Goal: Task Accomplishment & Management: Manage account settings

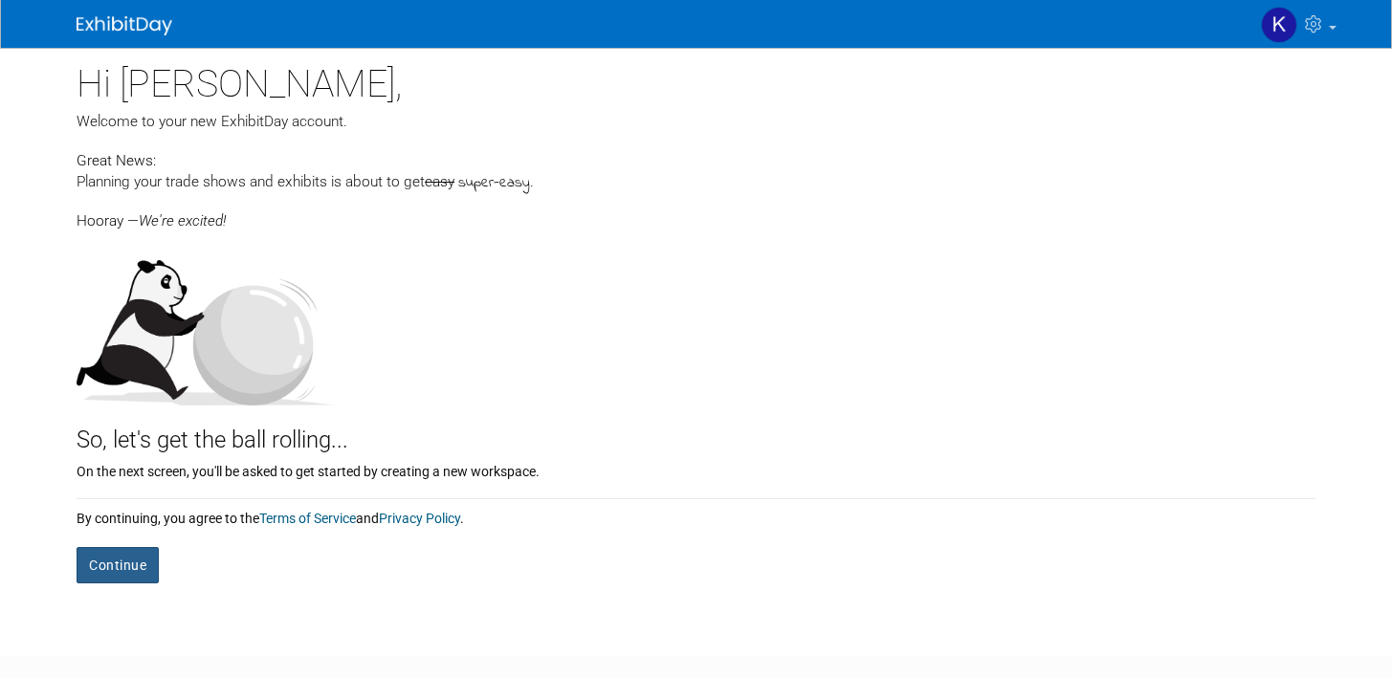
click at [126, 569] on button "Continue" at bounding box center [118, 565] width 82 height 36
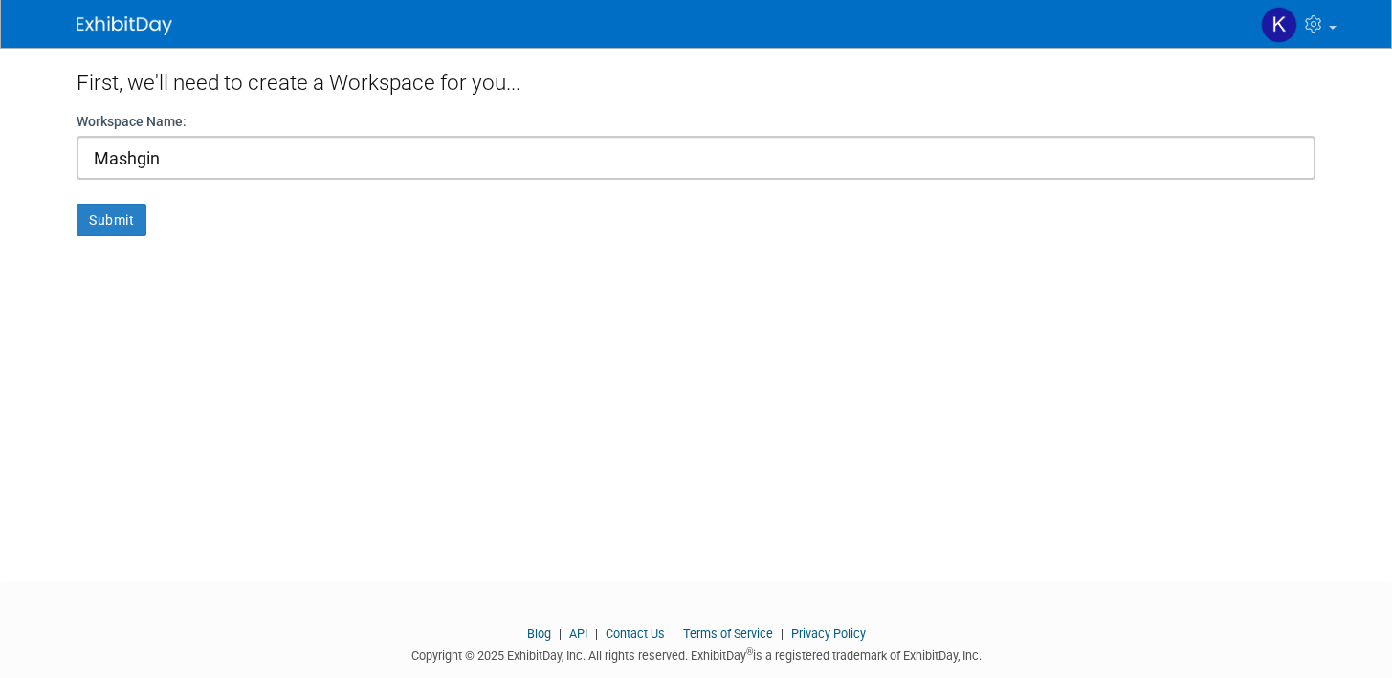
type input "Mashgin"
click at [77, 204] on button "Submit" at bounding box center [112, 220] width 70 height 33
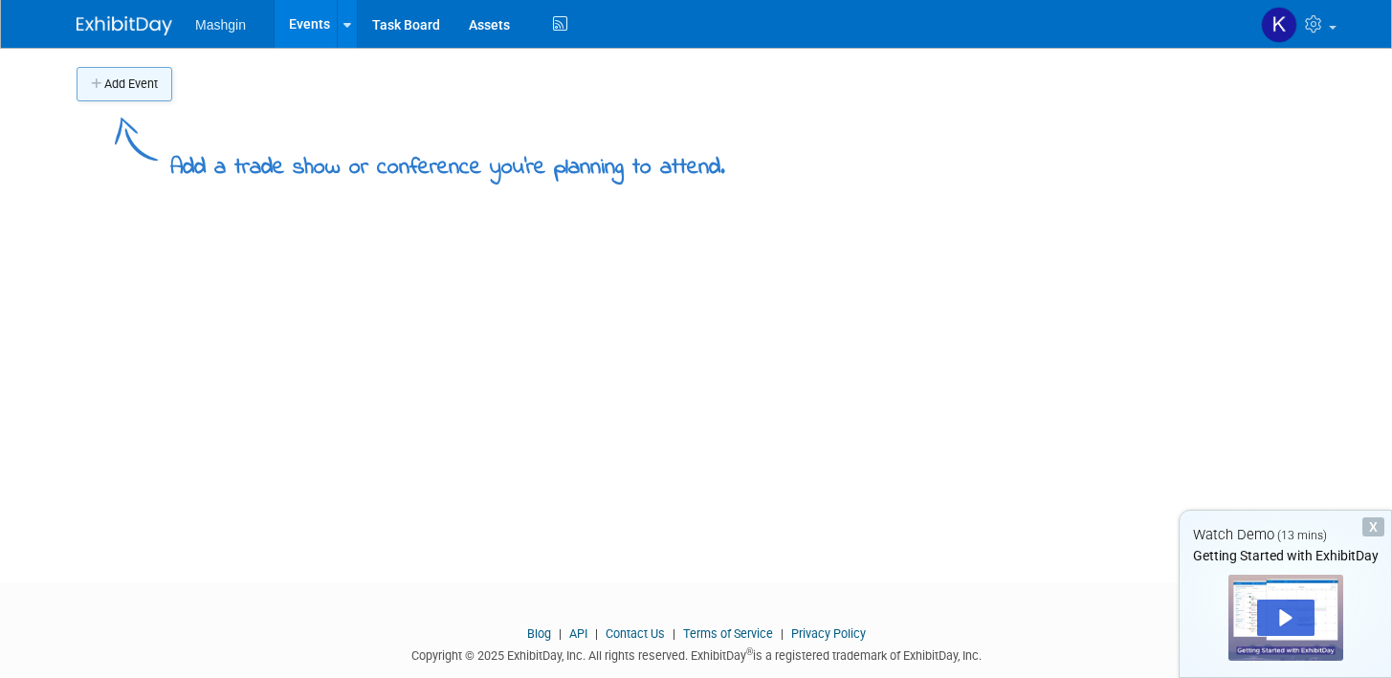
click at [122, 88] on button "Add Event" at bounding box center [125, 84] width 96 height 34
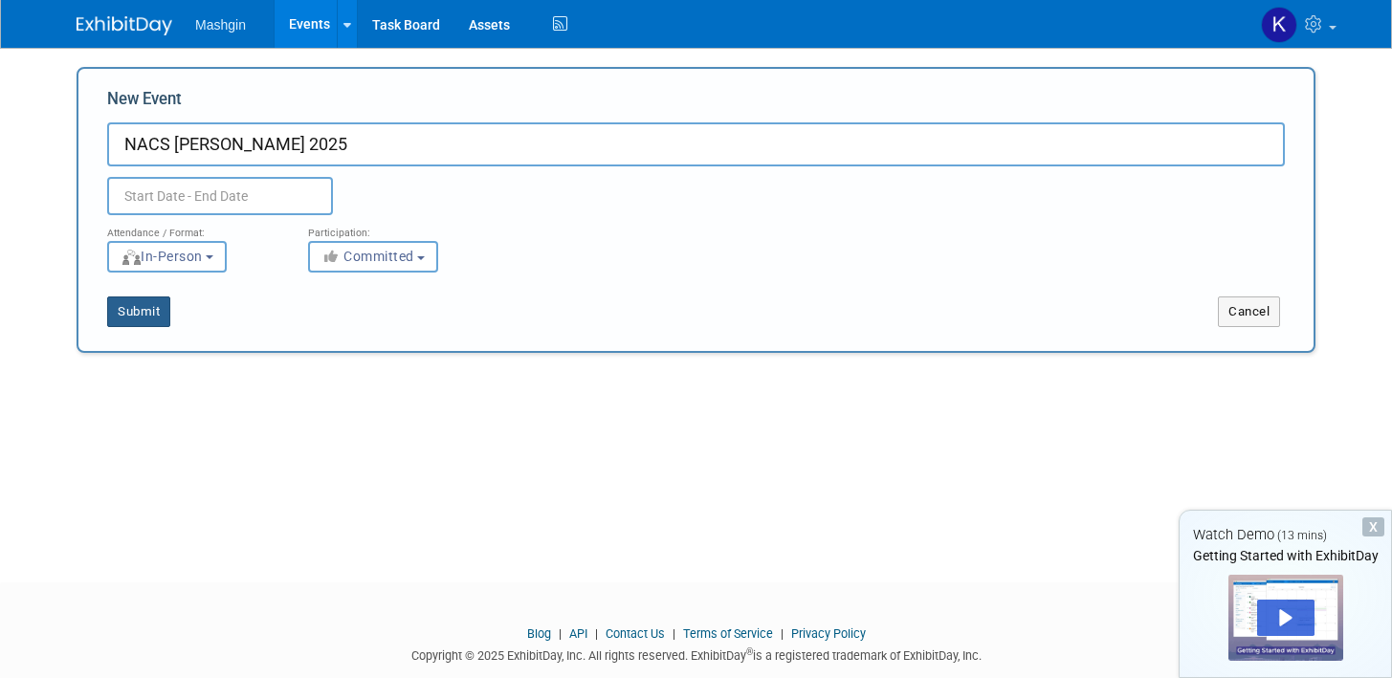
type input "NACS [PERSON_NAME] 2025"
click at [149, 316] on button "Submit" at bounding box center [138, 312] width 63 height 31
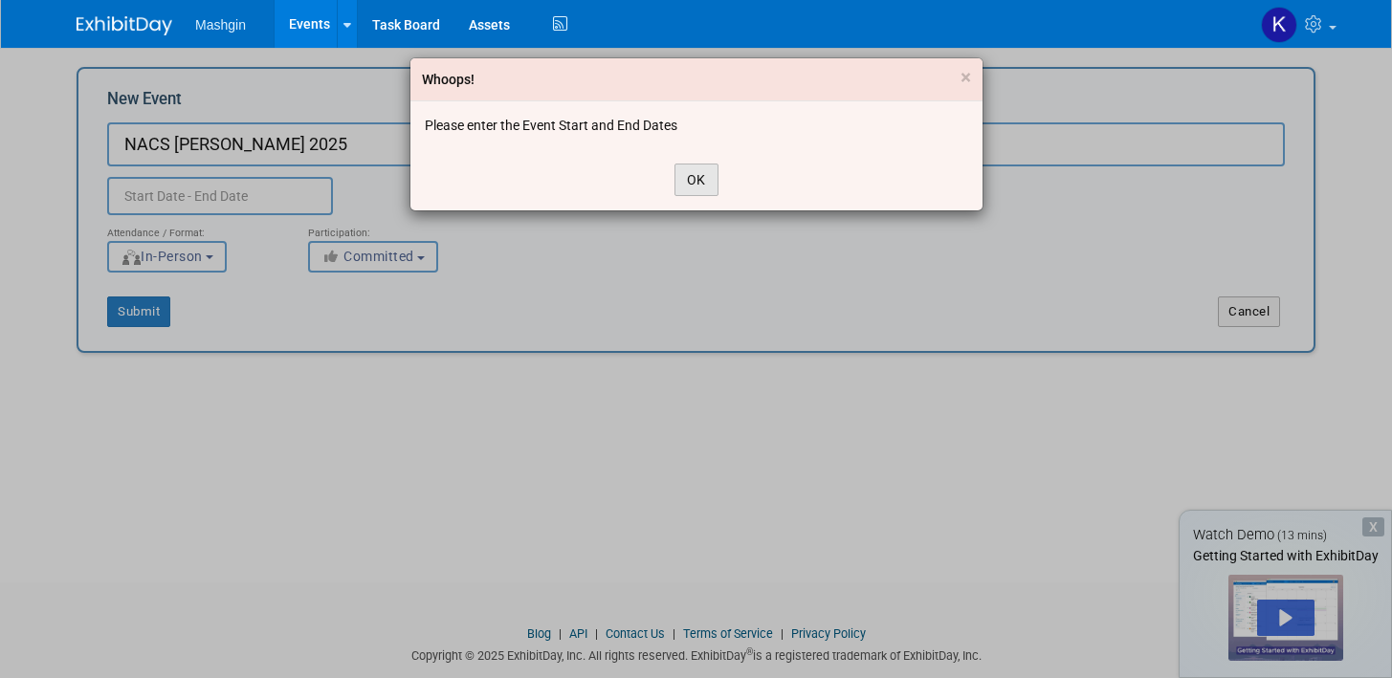
click at [706, 166] on button "OK" at bounding box center [696, 180] width 44 height 33
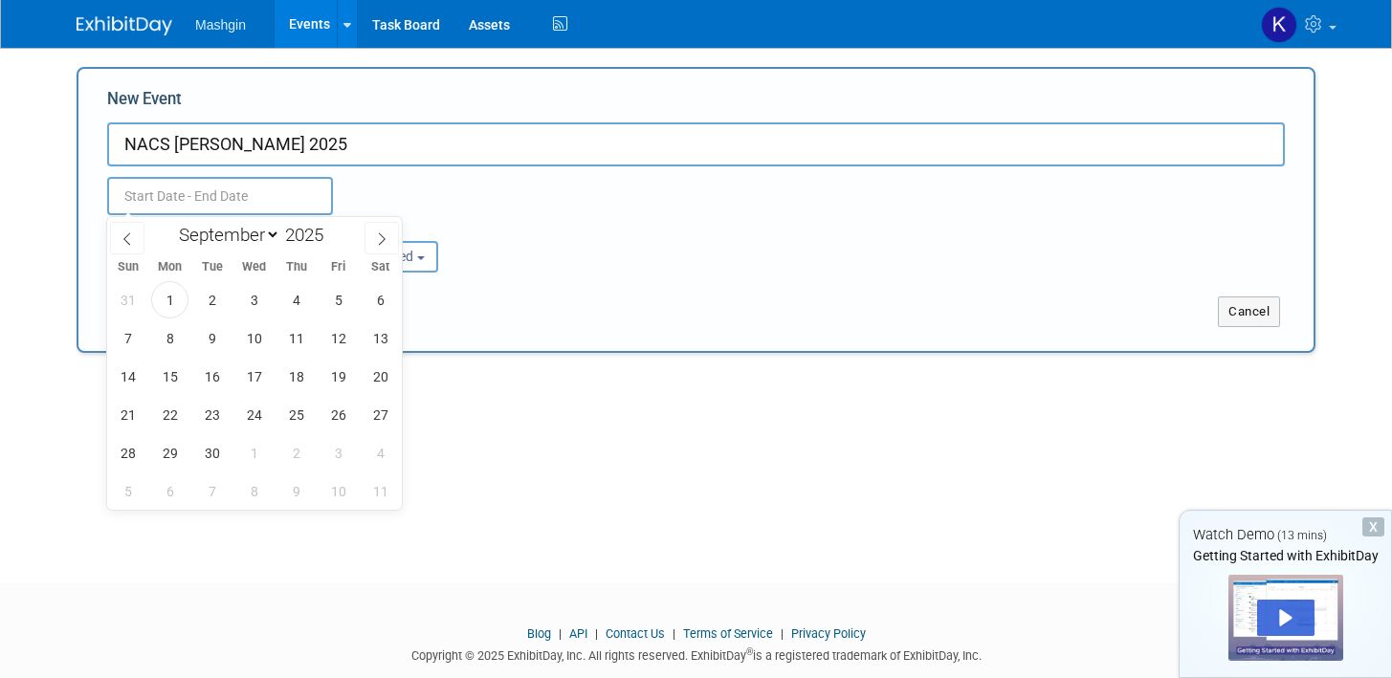
click at [145, 207] on input "text" at bounding box center [220, 196] width 226 height 38
click at [274, 233] on select "January February March April May June July August September October November De…" at bounding box center [225, 235] width 110 height 24
select select "9"
click at [170, 223] on select "January February March April May June July August September October November De…" at bounding box center [225, 235] width 110 height 24
click at [221, 368] on span "14" at bounding box center [211, 376] width 37 height 37
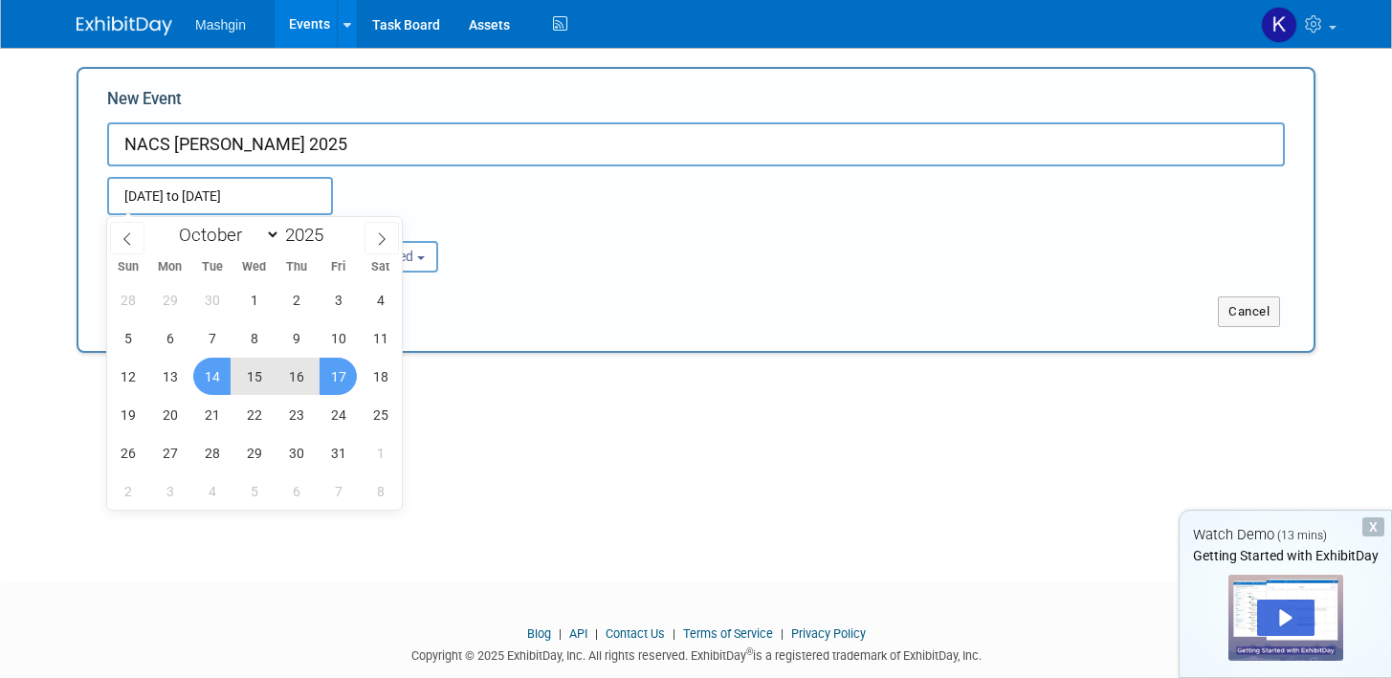
click at [343, 375] on span "17" at bounding box center [338, 376] width 37 height 37
type input "[DATE] to [DATE]"
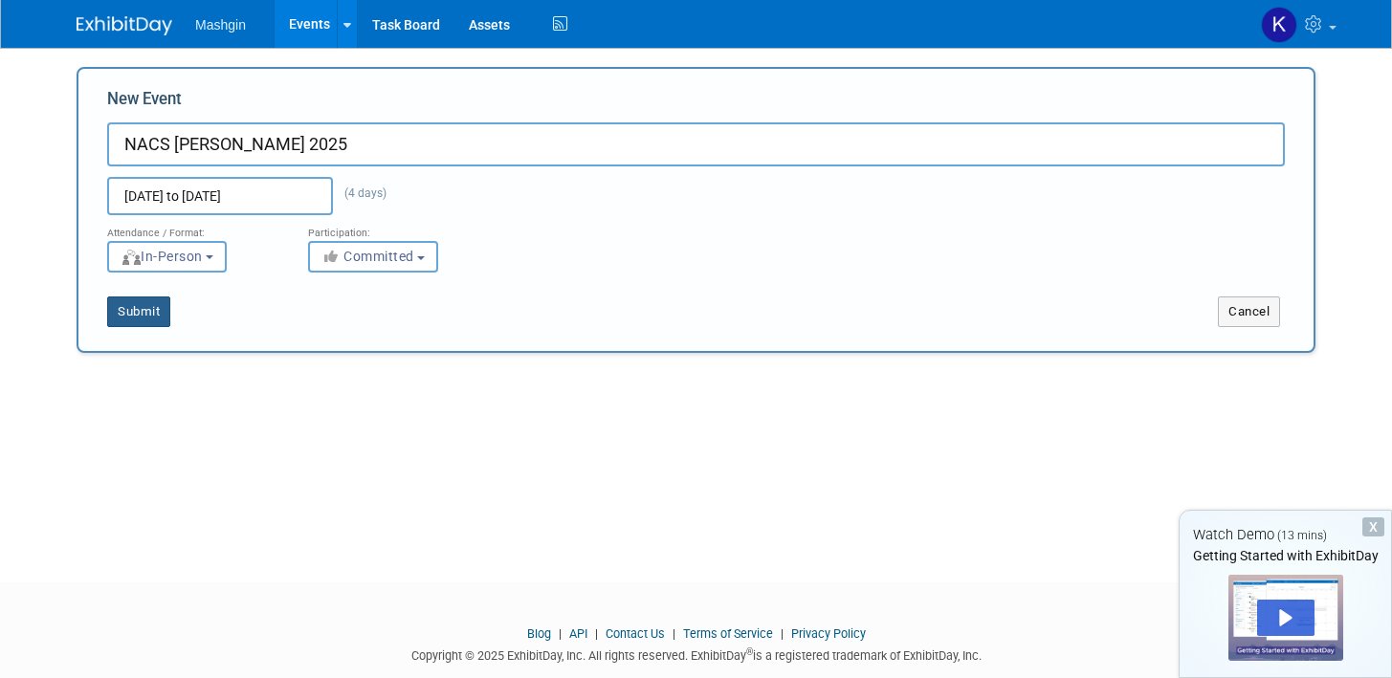
click at [157, 313] on button "Submit" at bounding box center [138, 312] width 63 height 31
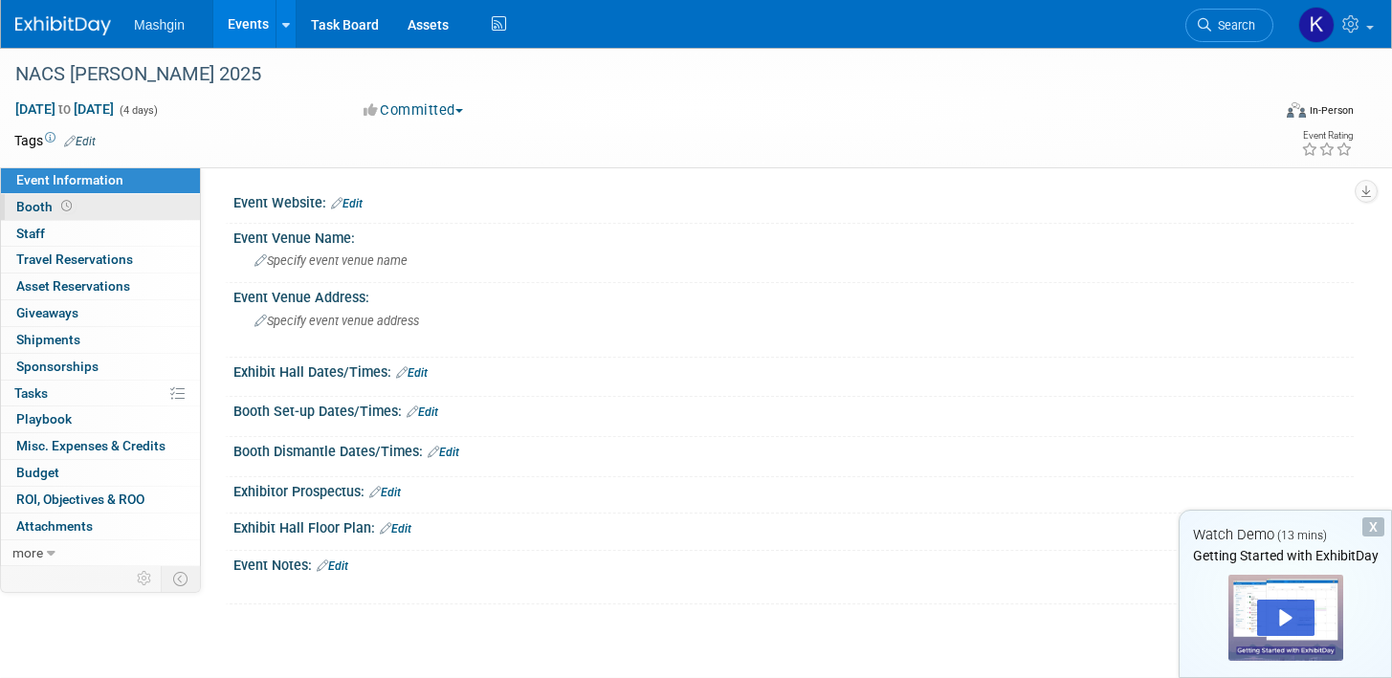
click at [68, 204] on icon at bounding box center [66, 206] width 11 height 11
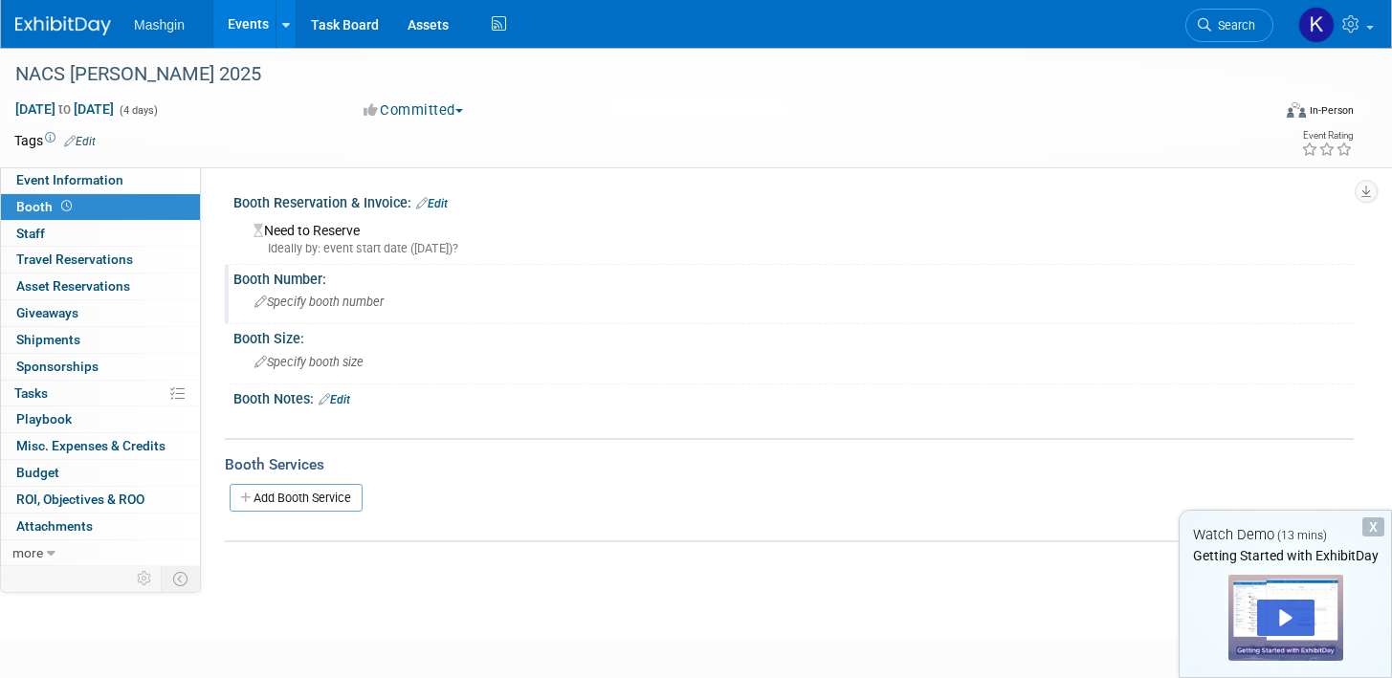
click at [296, 302] on span "Specify booth number" at bounding box center [318, 302] width 129 height 14
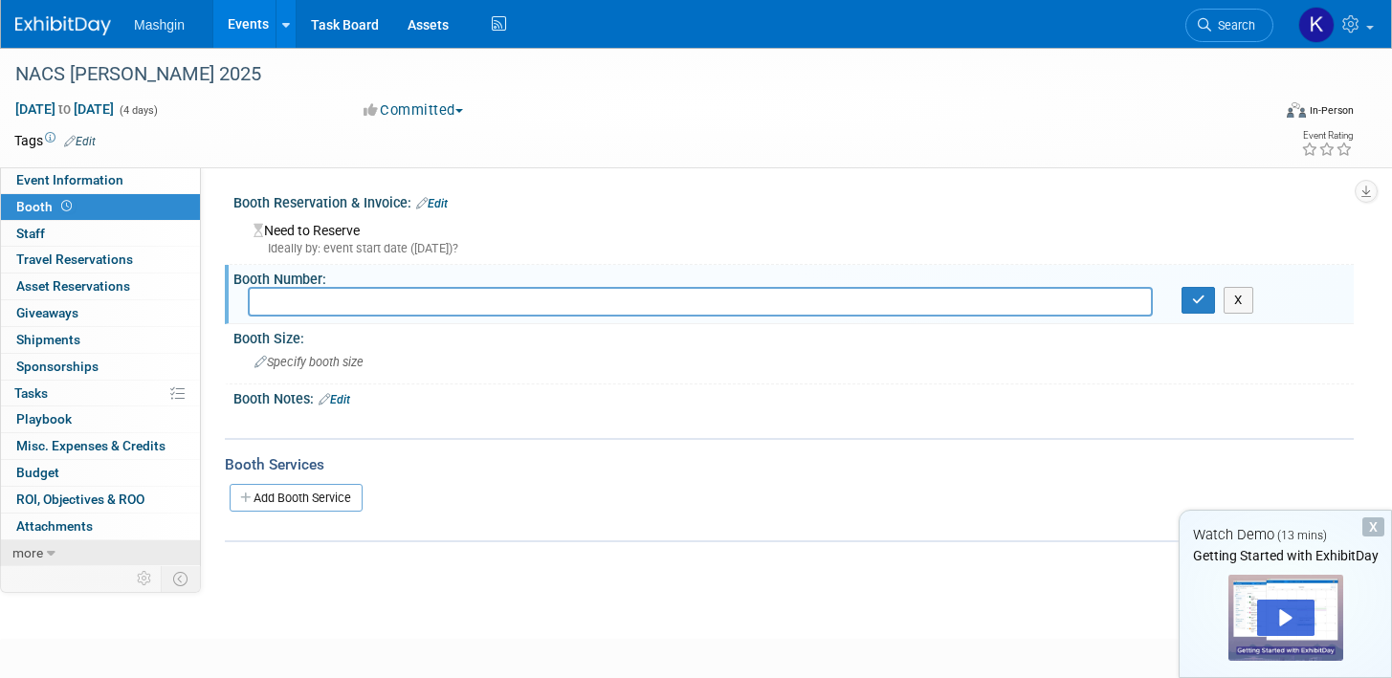
click at [33, 555] on span "more" at bounding box center [27, 552] width 31 height 15
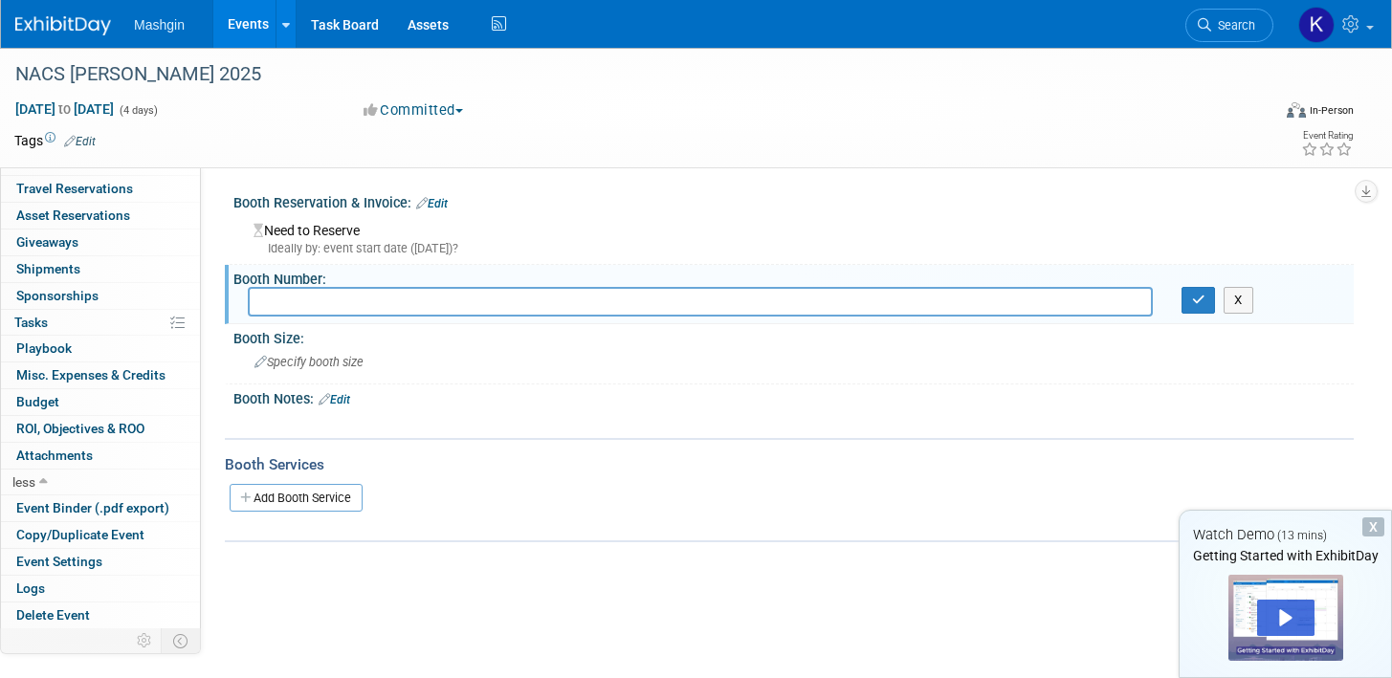
click at [344, 244] on div "Ideally by: event start date ([DATE])?" at bounding box center [797, 248] width 1086 height 17
click at [334, 294] on input "text" at bounding box center [700, 302] width 905 height 30
click at [320, 304] on input "text" at bounding box center [700, 302] width 905 height 30
click at [285, 26] on icon at bounding box center [286, 25] width 8 height 12
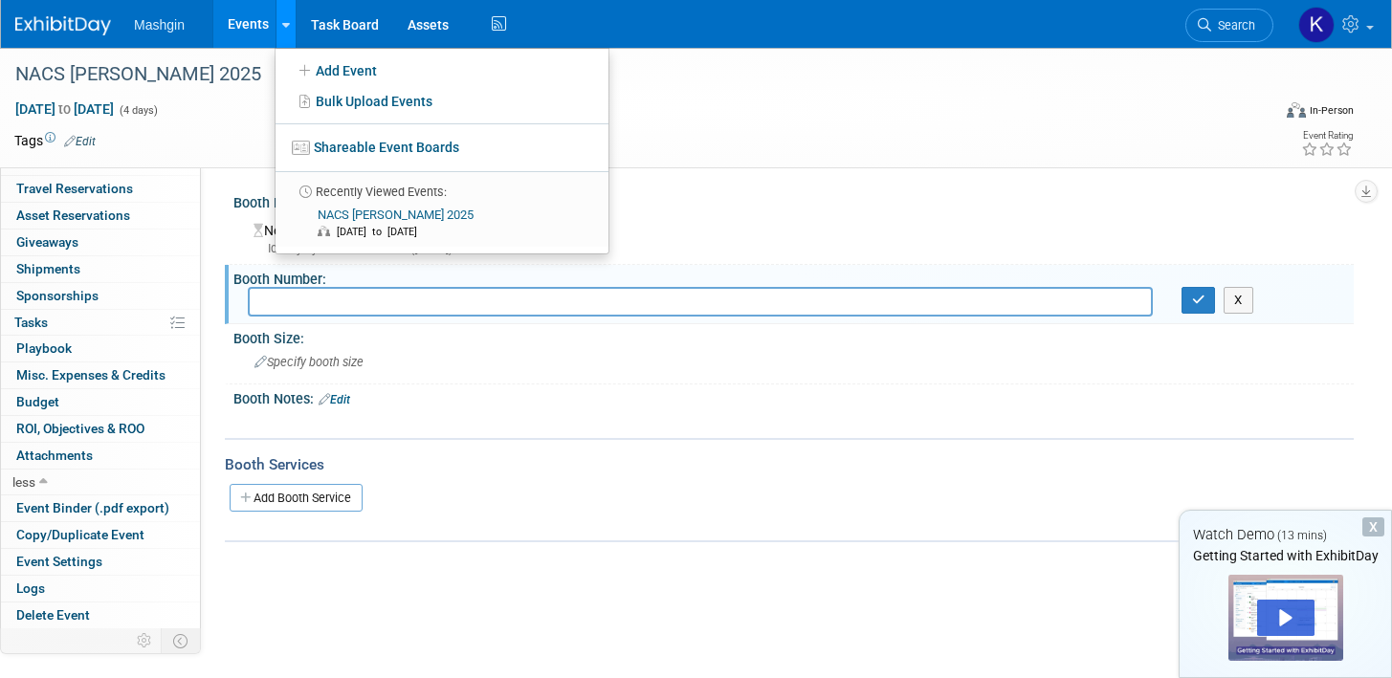
click at [285, 26] on icon at bounding box center [286, 25] width 8 height 12
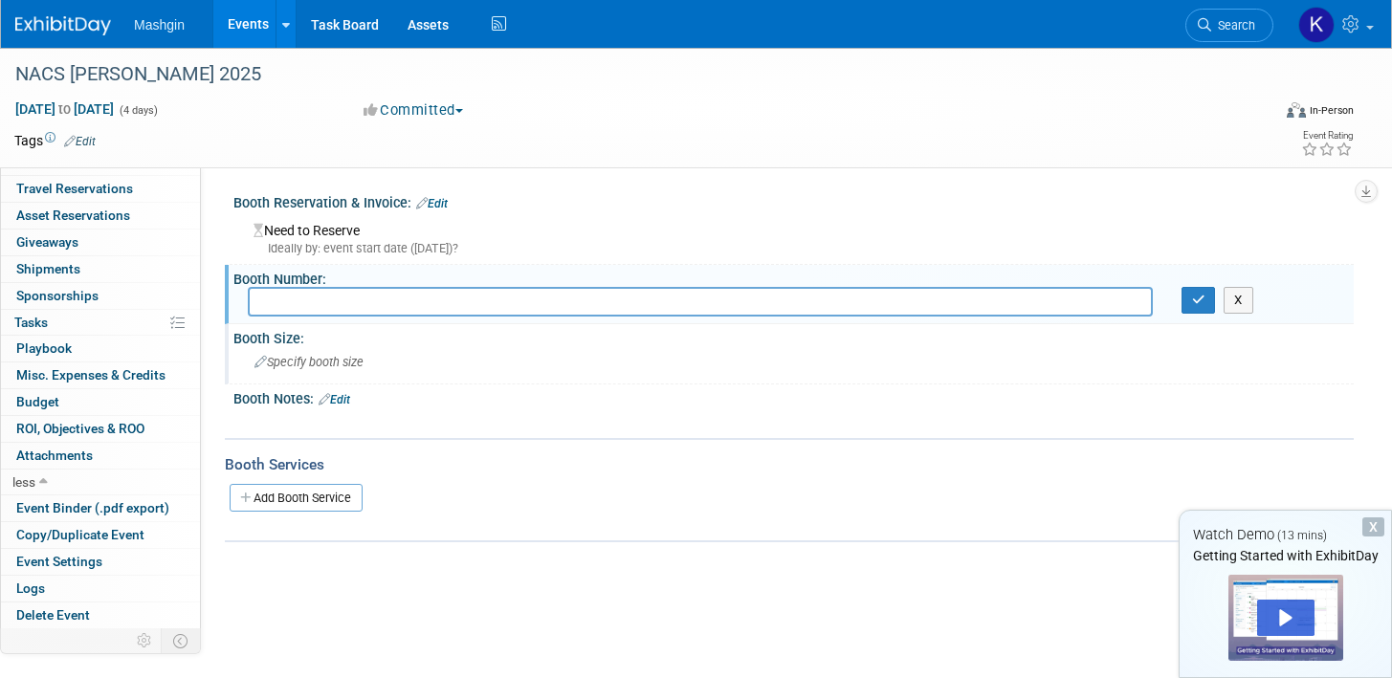
click at [283, 336] on div "Booth Size:" at bounding box center [793, 336] width 1120 height 24
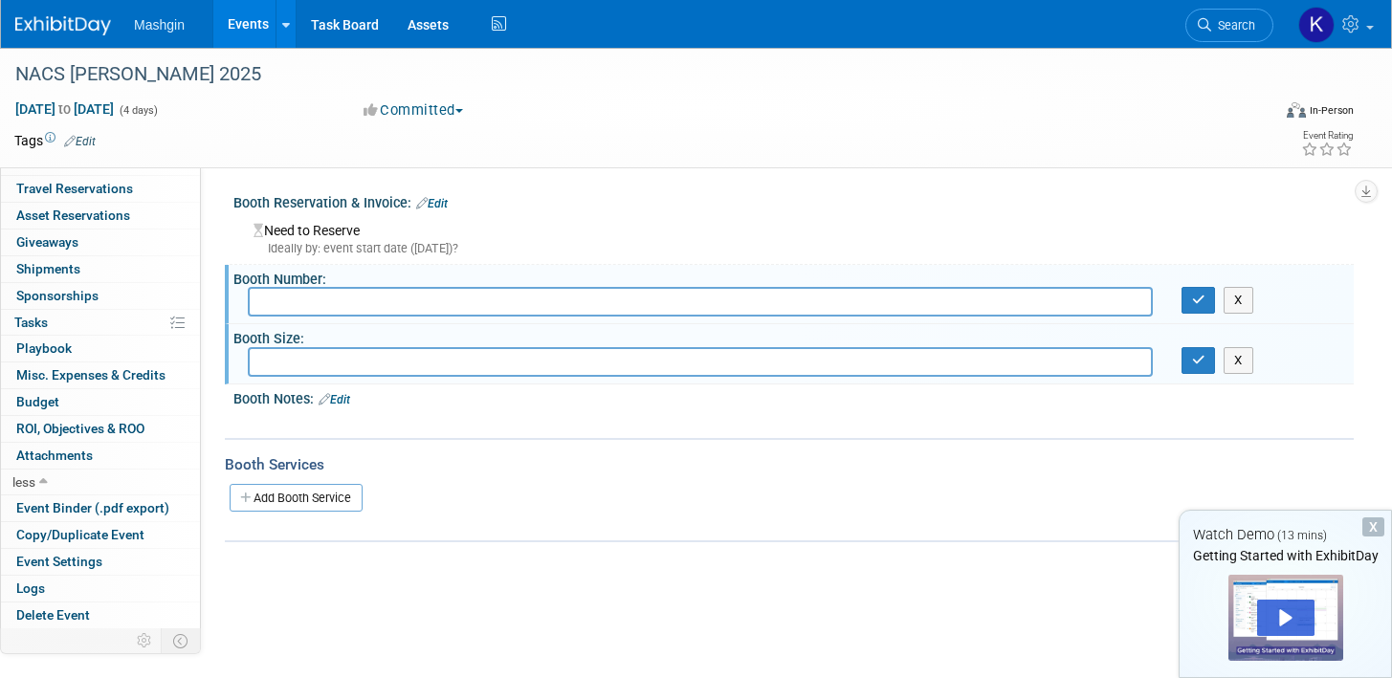
click at [288, 364] on input "text" at bounding box center [700, 362] width 905 height 30
click at [342, 399] on link "Edit" at bounding box center [335, 399] width 32 height 13
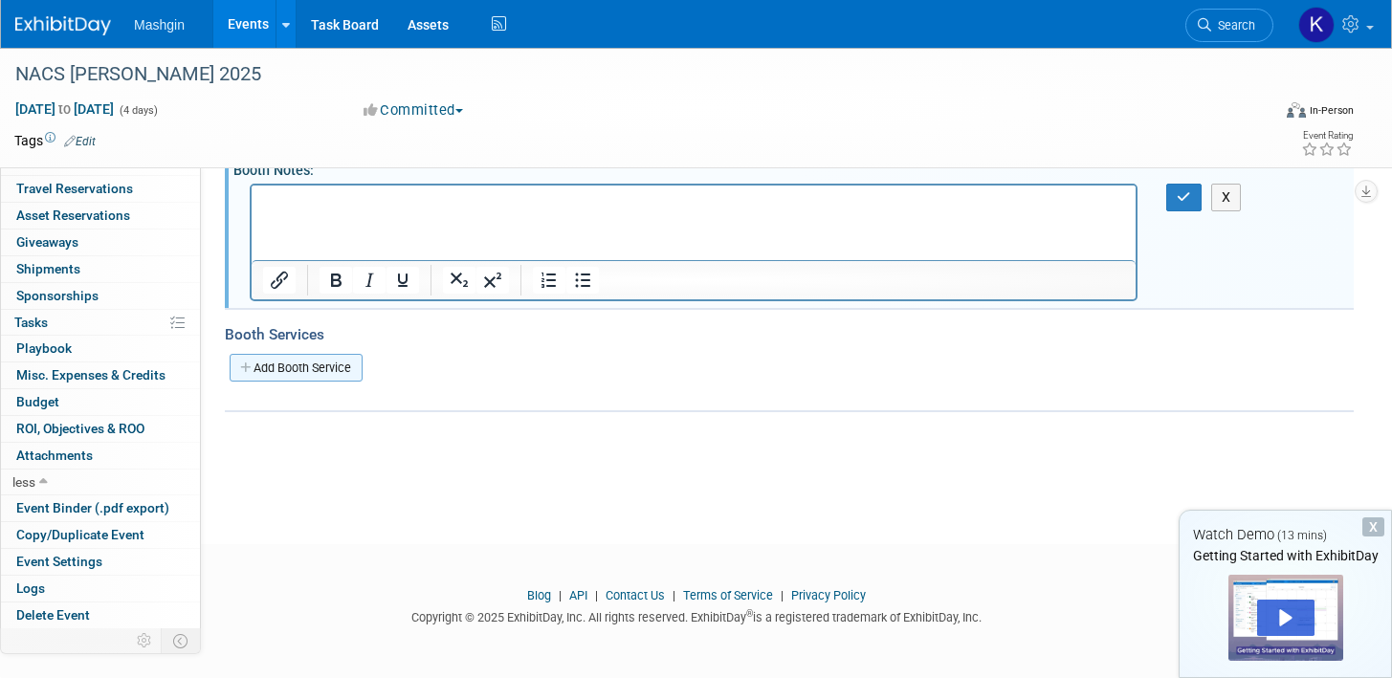
click at [351, 363] on link "Add Booth Service" at bounding box center [296, 368] width 133 height 28
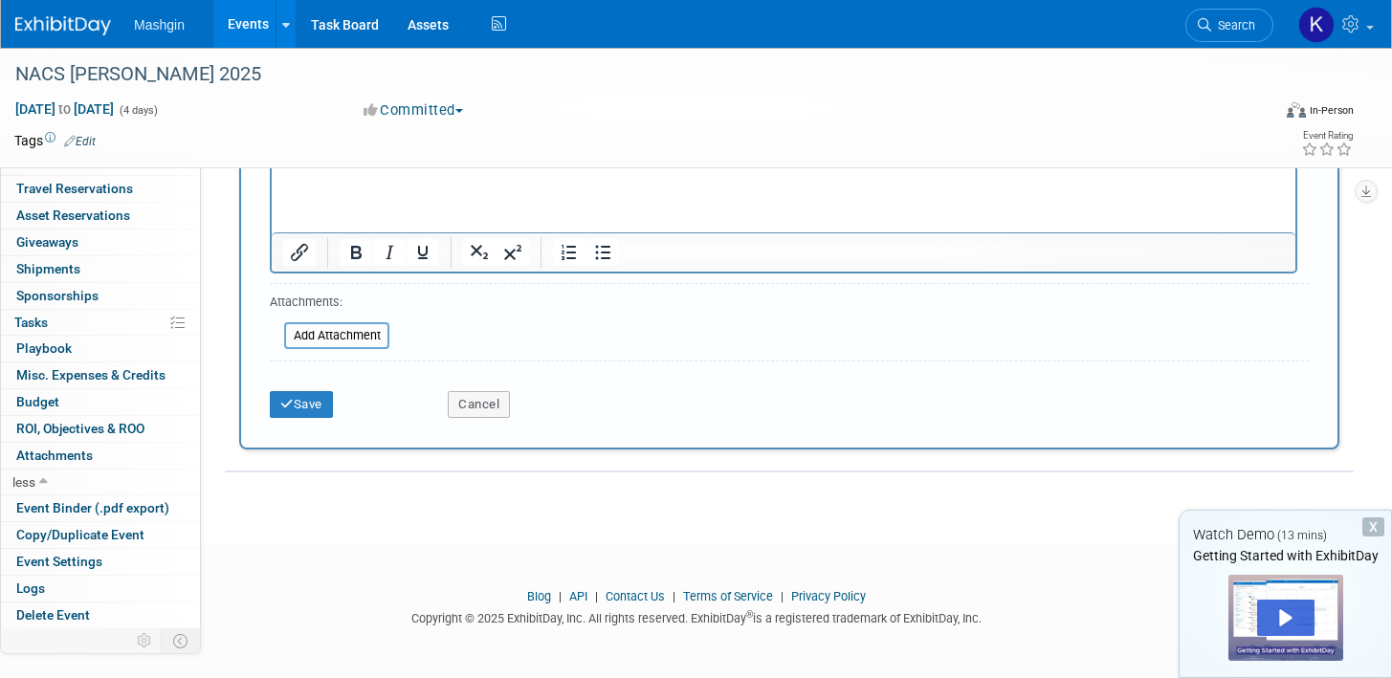
scroll to position [505, 0]
